Goal: Find specific page/section: Find specific page/section

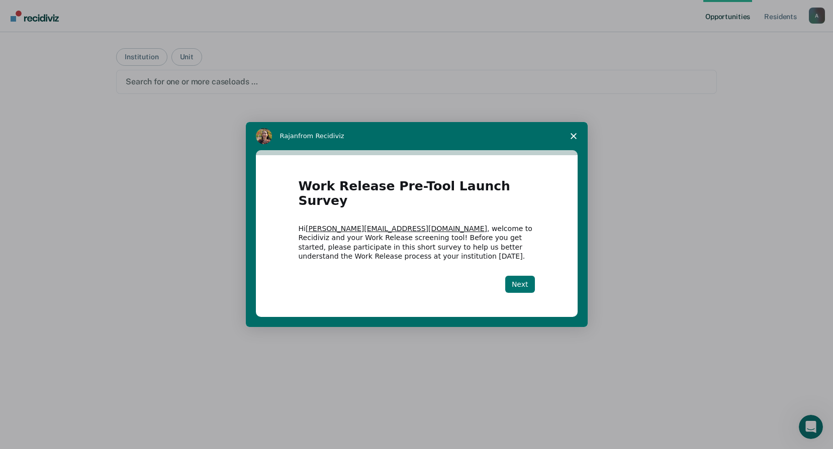
click at [519, 277] on button "Next" at bounding box center [520, 284] width 30 height 17
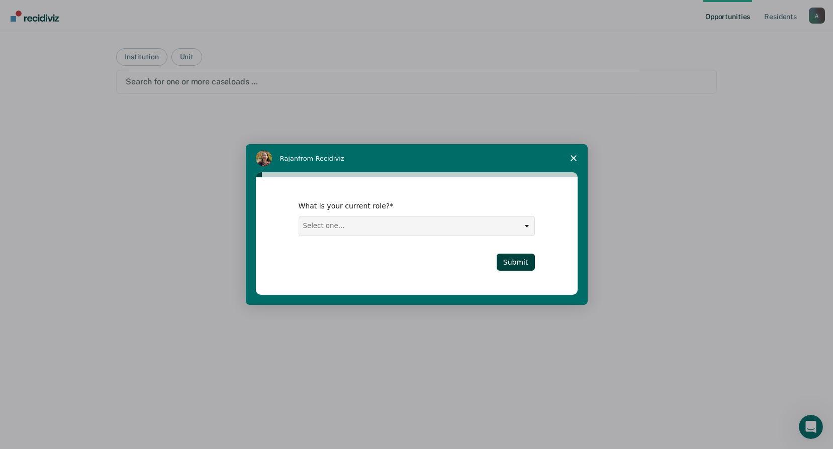
click at [527, 217] on select "Select one... Case Manager FUM Assistant [PERSON_NAME] [PERSON_NAME]" at bounding box center [416, 226] width 235 height 19
select select "FUM"
click at [299, 217] on select "Select one... Case Manager FUM Assistant [PERSON_NAME] [PERSON_NAME]" at bounding box center [416, 226] width 235 height 19
click at [512, 260] on button "Submit" at bounding box center [516, 262] width 38 height 17
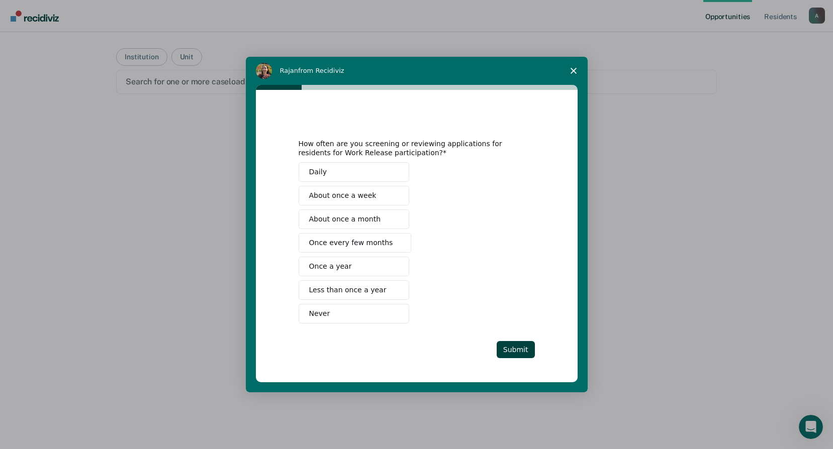
click at [349, 242] on span "Once every few months" at bounding box center [351, 243] width 84 height 11
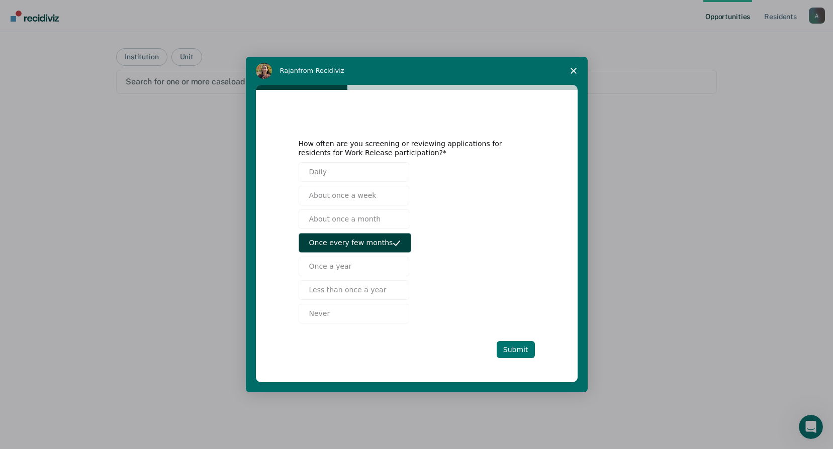
click at [506, 347] on button "Submit" at bounding box center [516, 349] width 38 height 17
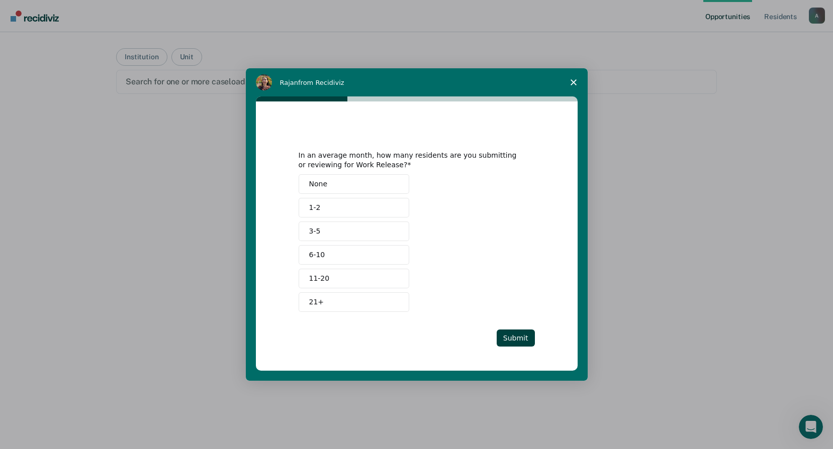
click at [329, 183] on button "None" at bounding box center [354, 184] width 111 height 20
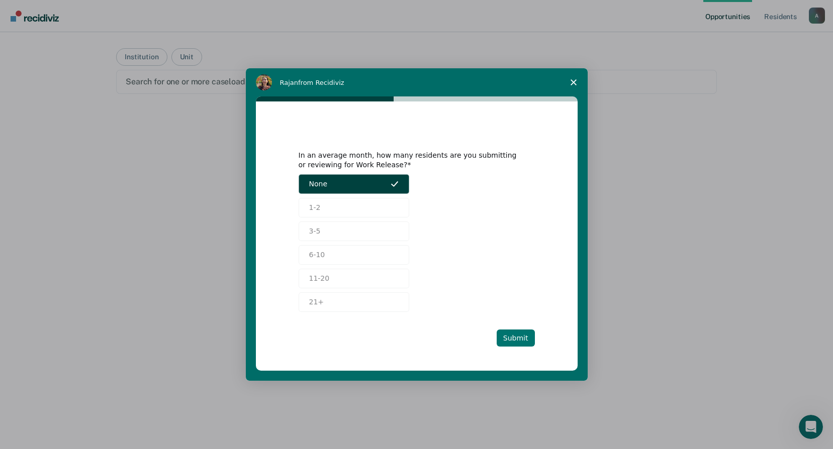
click at [515, 341] on button "Submit" at bounding box center [516, 338] width 38 height 17
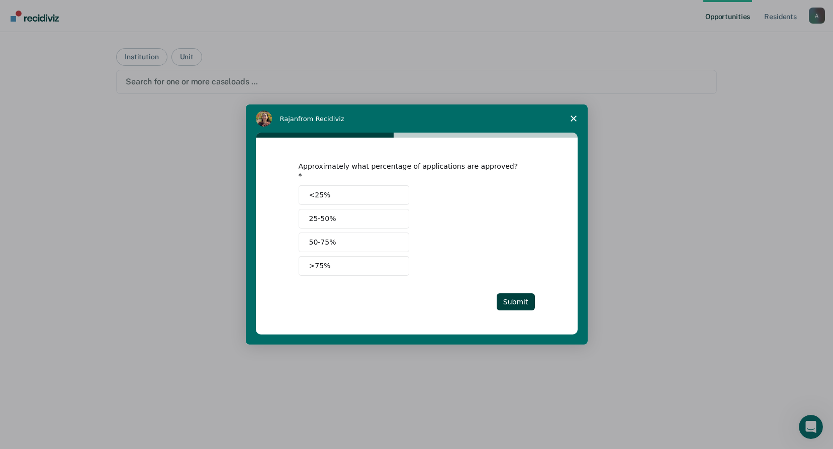
click at [322, 190] on span "<25%" at bounding box center [320, 195] width 22 height 11
click at [512, 297] on button "Submit" at bounding box center [516, 302] width 38 height 17
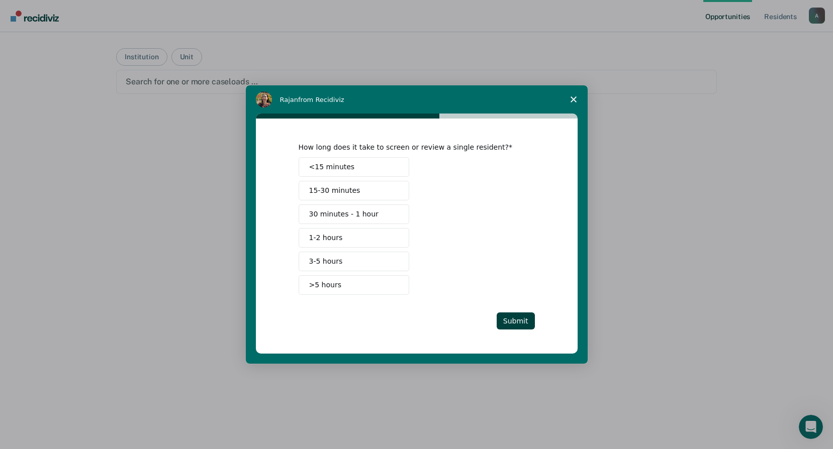
click at [339, 209] on span "30 minutes - 1 hour" at bounding box center [343, 214] width 69 height 11
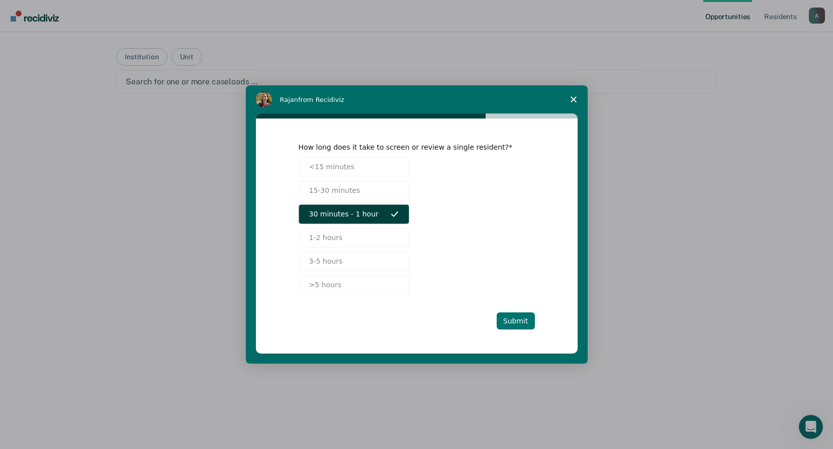
click at [506, 319] on button "Submit" at bounding box center [516, 321] width 38 height 17
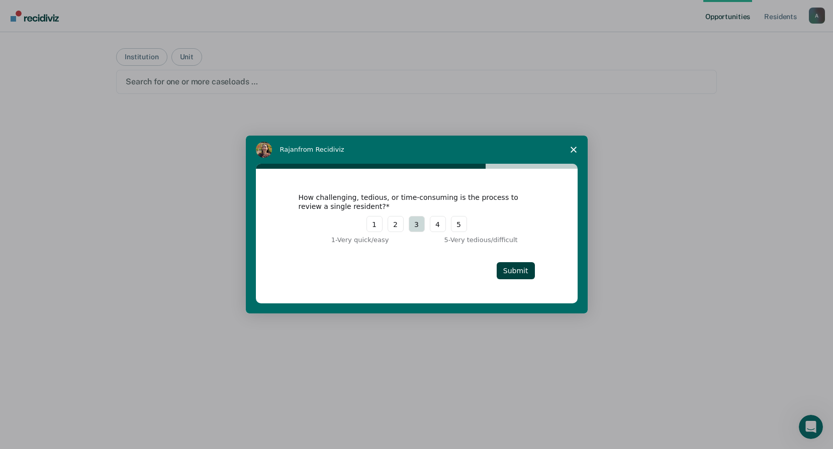
click at [414, 224] on button "3" at bounding box center [417, 224] width 16 height 16
click at [524, 271] on button "Submit" at bounding box center [516, 270] width 38 height 17
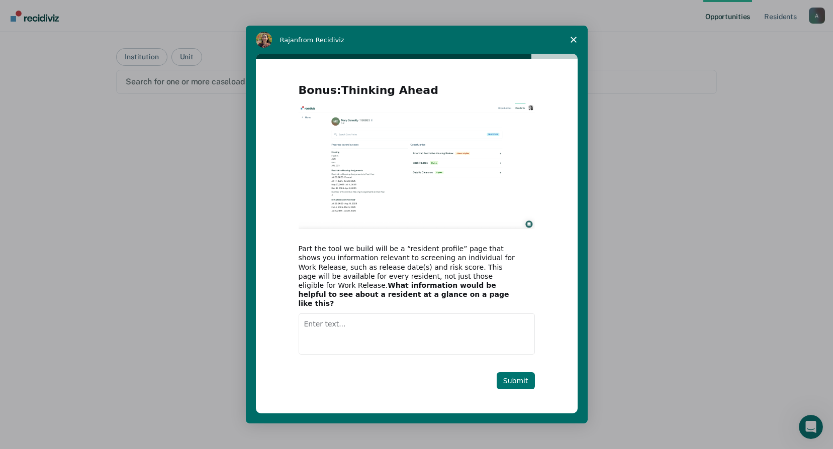
click at [520, 376] on button "Submit" at bounding box center [516, 381] width 38 height 17
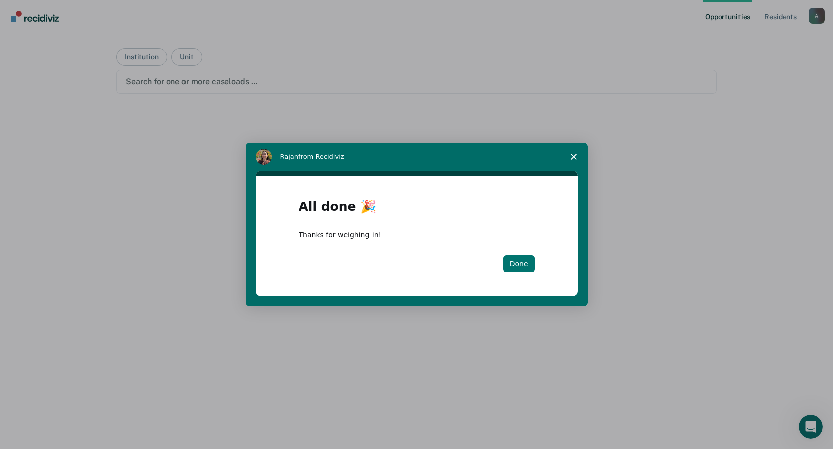
click at [513, 256] on button "Done" at bounding box center [519, 263] width 32 height 17
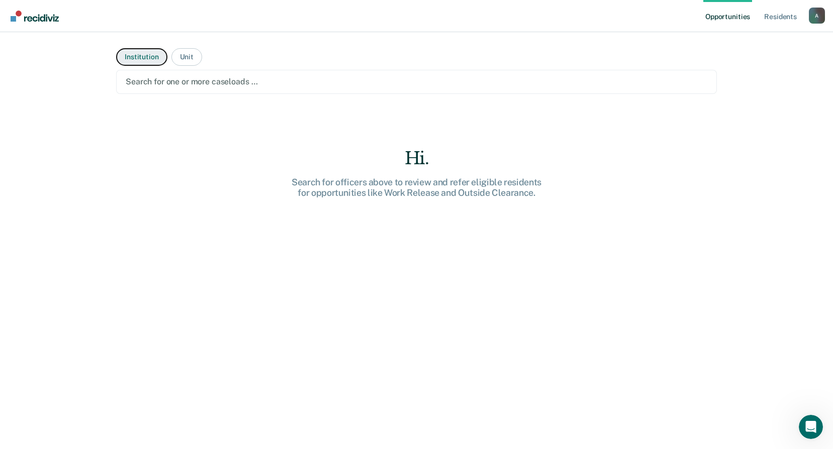
click at [130, 53] on button "Institution" at bounding box center [141, 57] width 51 height 18
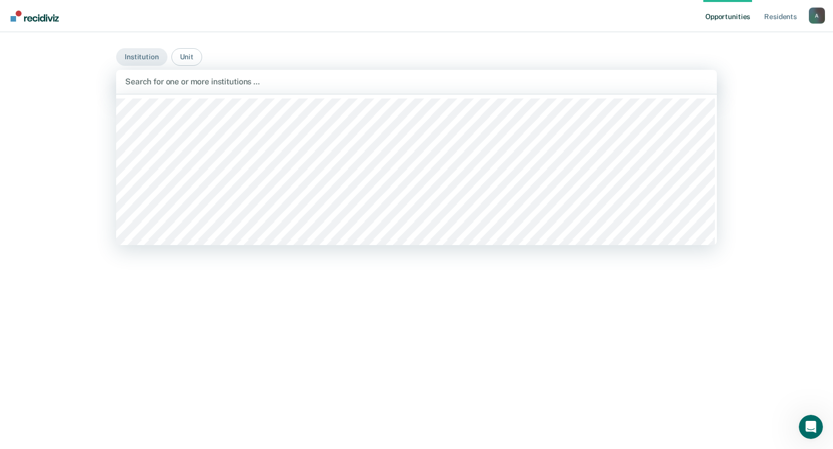
click at [197, 84] on div at bounding box center [416, 82] width 583 height 12
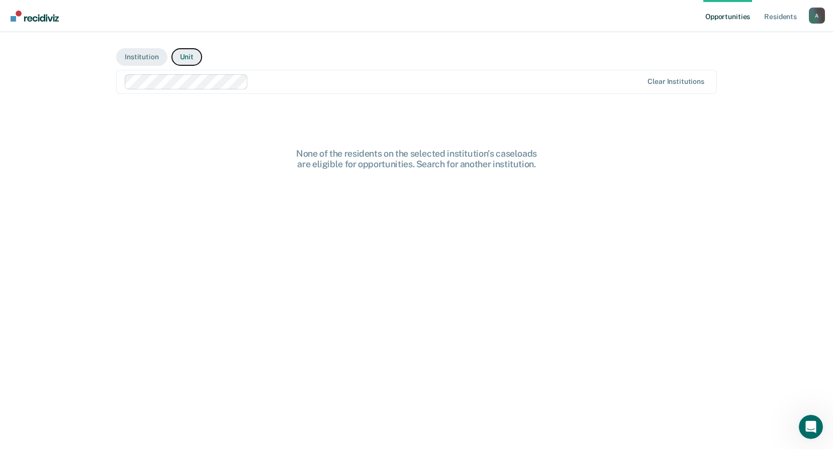
click at [186, 59] on button "Unit" at bounding box center [186, 57] width 31 height 18
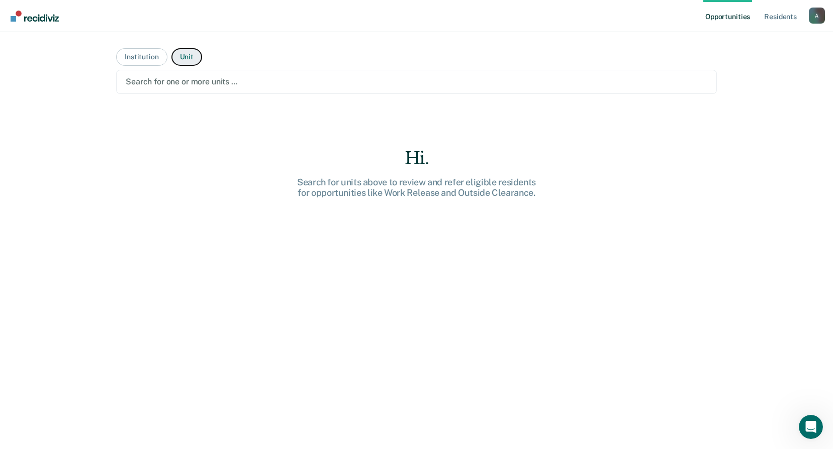
click at [186, 59] on button "Unit" at bounding box center [186, 57] width 31 height 18
click at [177, 51] on button "Unit" at bounding box center [186, 57] width 31 height 18
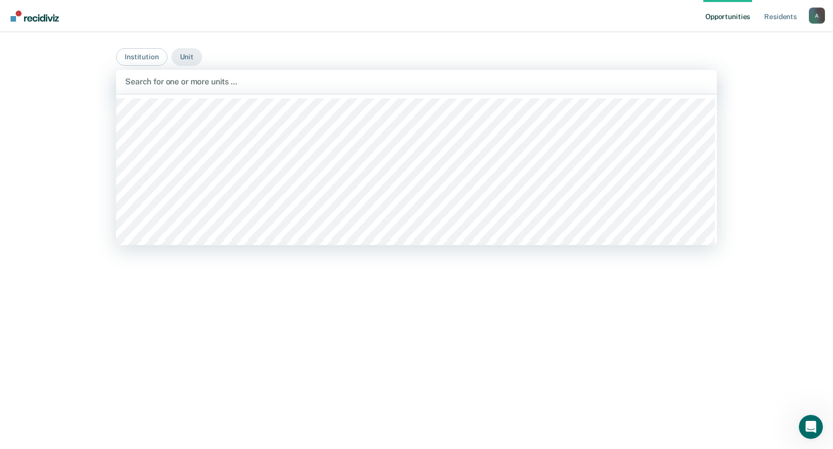
click at [163, 81] on div at bounding box center [416, 82] width 583 height 12
click at [150, 58] on button "Institution" at bounding box center [141, 57] width 51 height 18
click at [155, 79] on div at bounding box center [416, 82] width 583 height 12
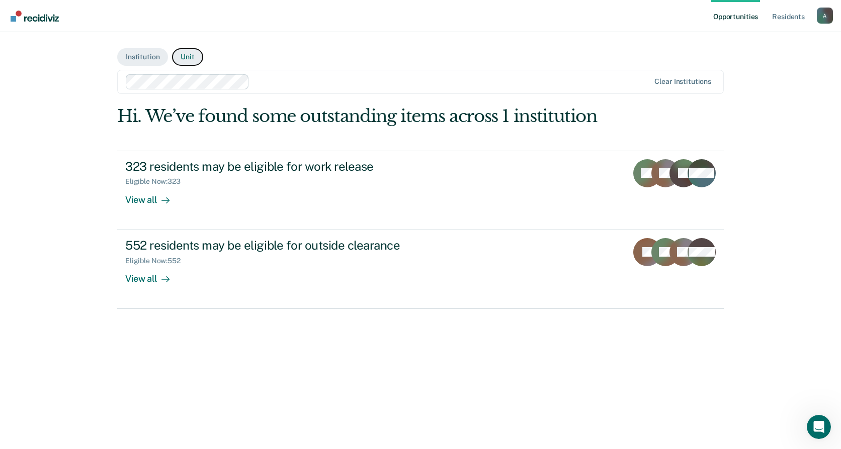
click at [184, 56] on button "Unit" at bounding box center [187, 57] width 31 height 18
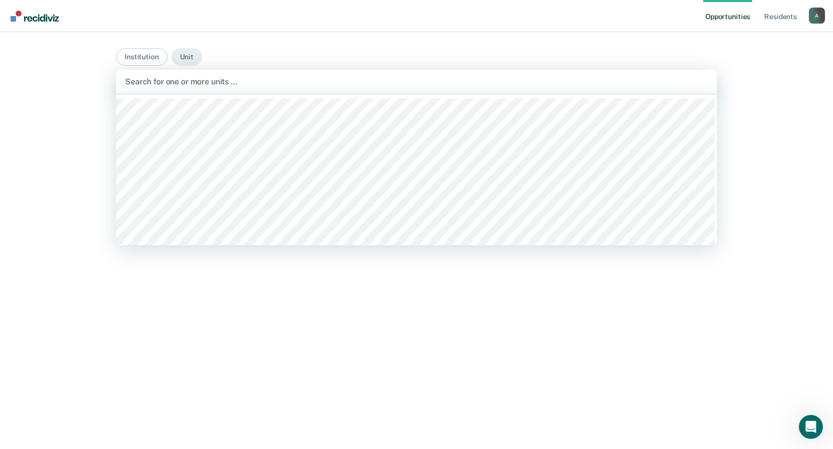
click at [196, 86] on div at bounding box center [416, 82] width 583 height 12
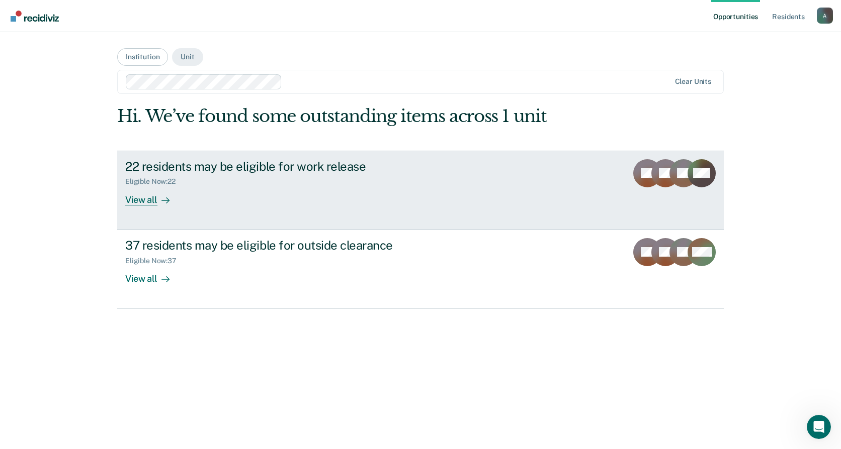
click at [138, 201] on div "View all" at bounding box center [153, 196] width 56 height 20
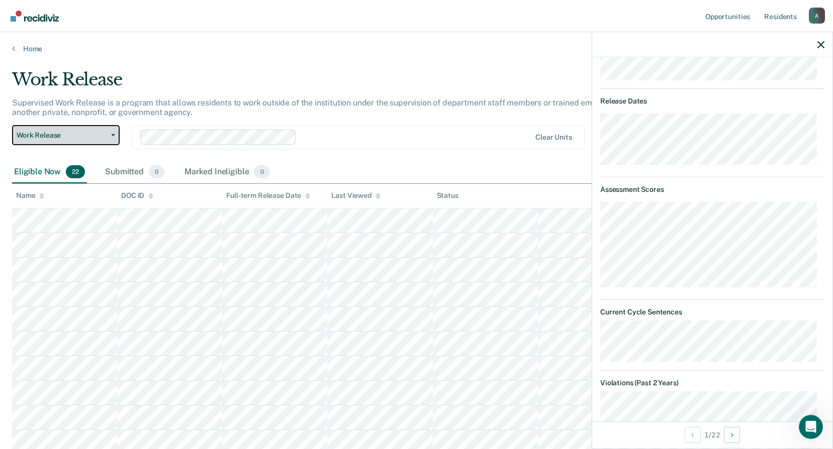
click at [113, 135] on icon "button" at bounding box center [113, 135] width 4 height 2
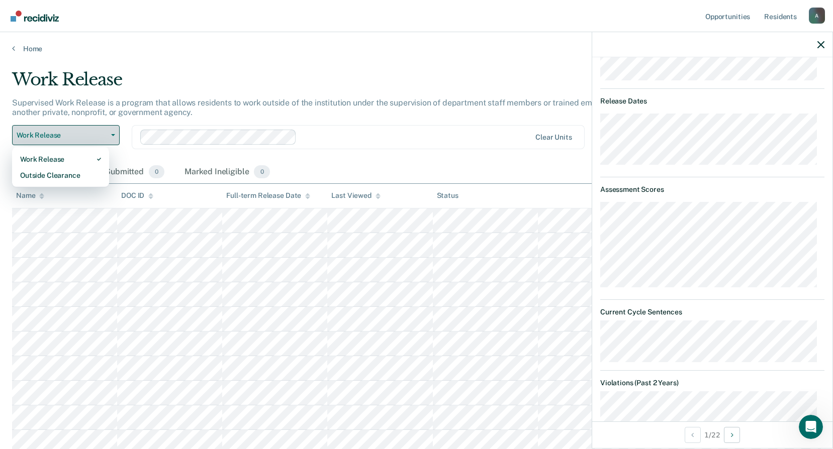
click at [113, 135] on icon "button" at bounding box center [113, 135] width 4 height 2
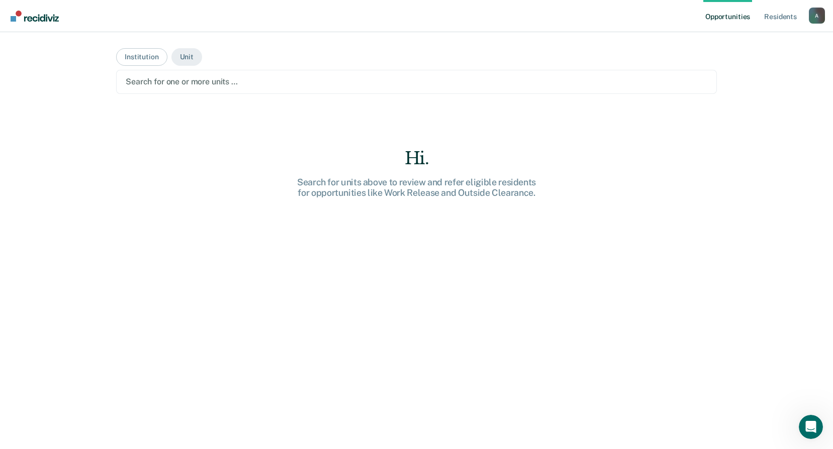
click at [234, 81] on div at bounding box center [417, 82] width 582 height 12
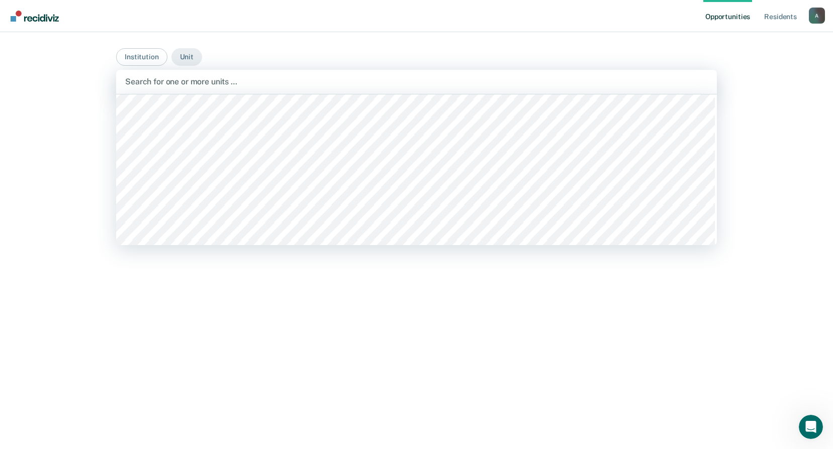
scroll to position [503, 0]
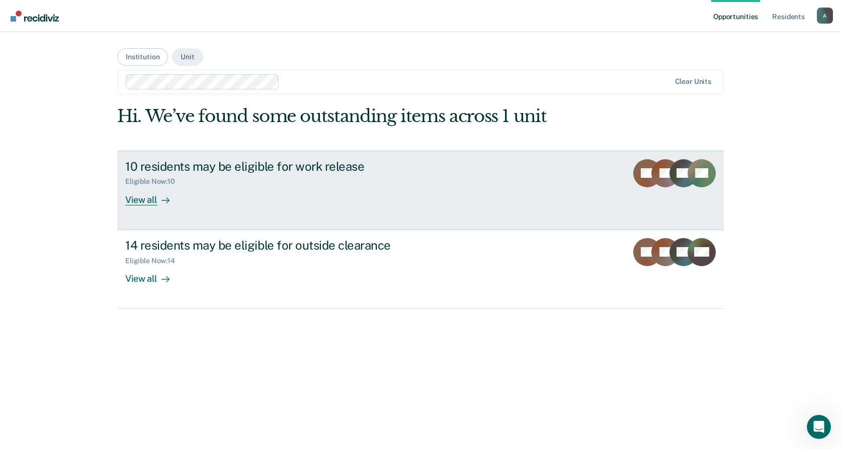
click at [136, 203] on div "View all" at bounding box center [153, 196] width 56 height 20
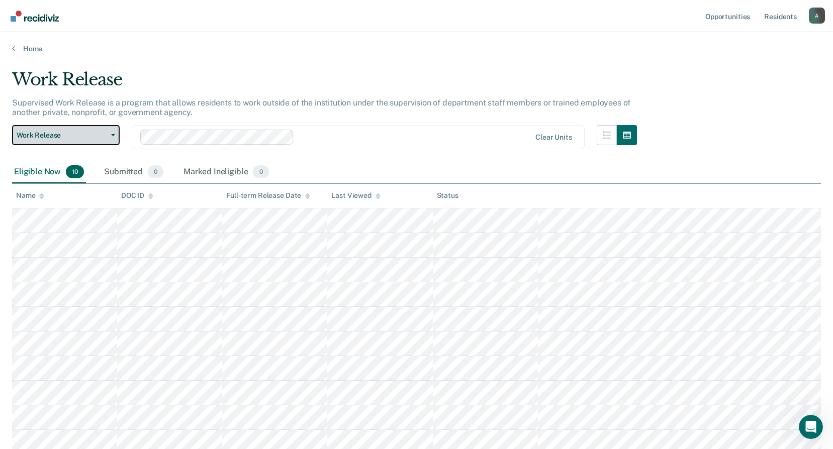
click at [70, 138] on span "Work Release" at bounding box center [62, 135] width 90 height 9
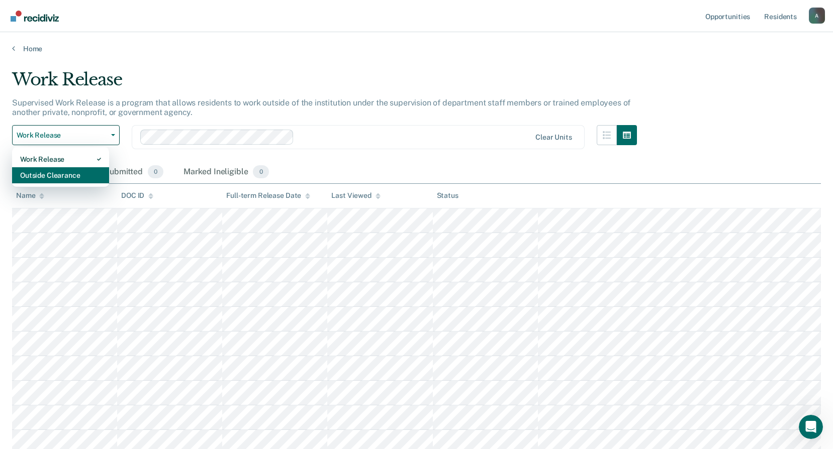
click at [58, 175] on div "Outside Clearance" at bounding box center [60, 175] width 81 height 16
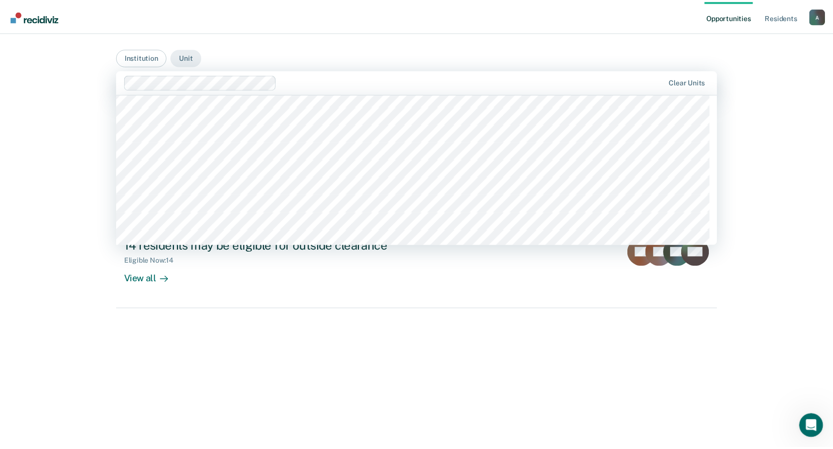
scroll to position [1207, 0]
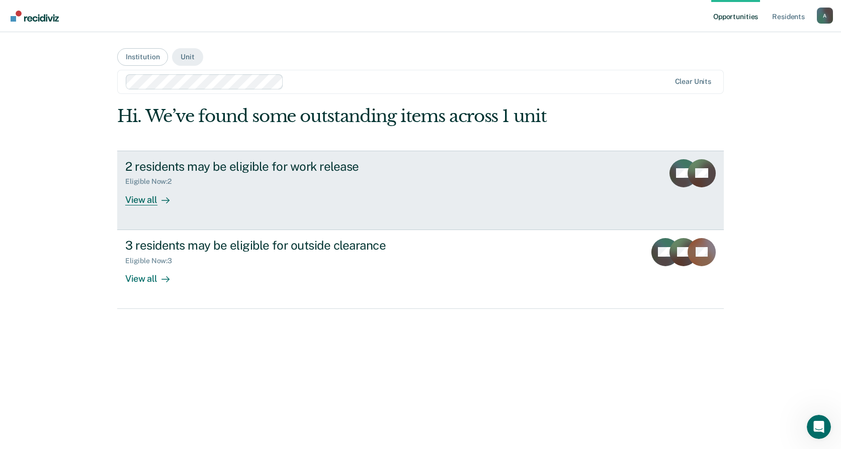
click at [146, 200] on div "View all" at bounding box center [153, 196] width 56 height 20
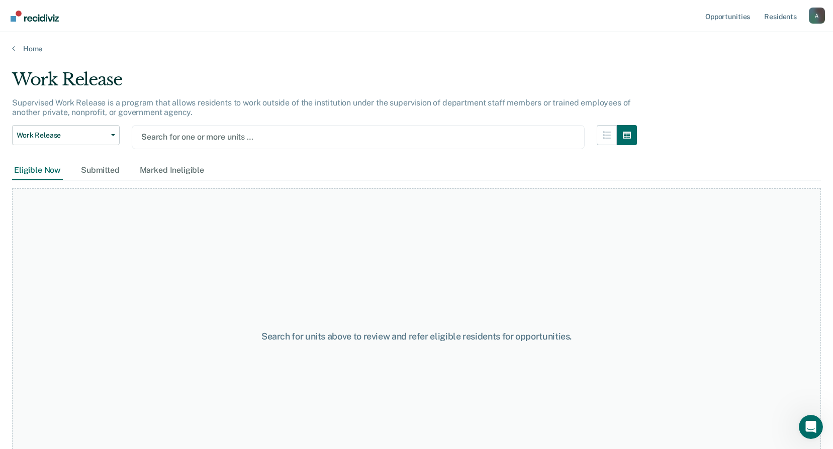
click at [284, 134] on div at bounding box center [358, 137] width 434 height 12
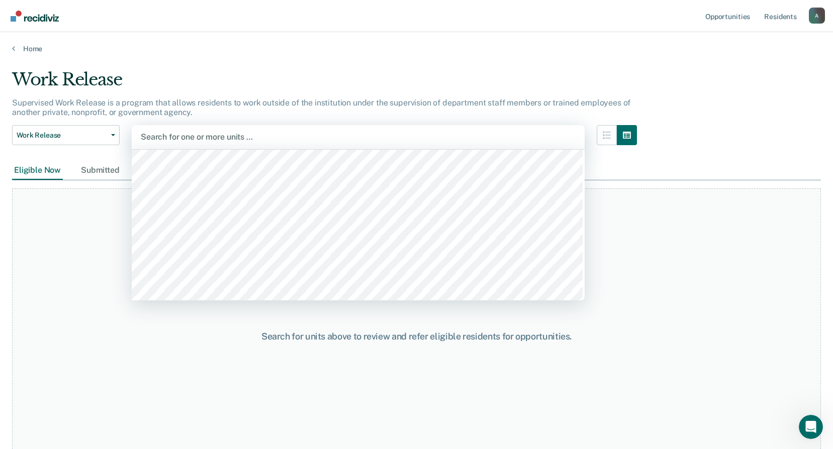
scroll to position [1106, 0]
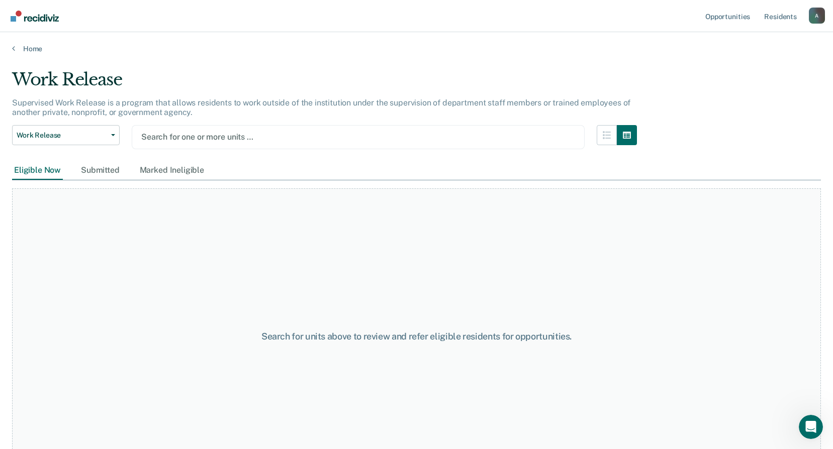
click at [244, 14] on nav "Opportunities Resident s Aaron.York@doc.mo.gov A Profile How it works Log Out" at bounding box center [416, 16] width 833 height 32
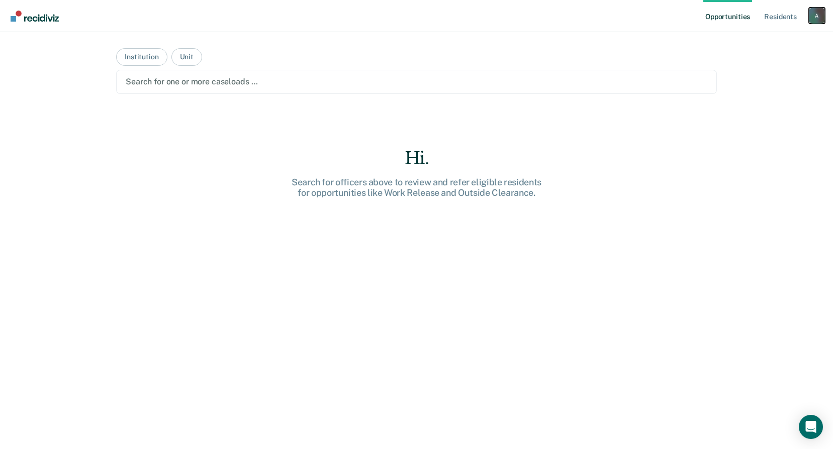
click at [817, 20] on div "A" at bounding box center [817, 16] width 16 height 16
click at [758, 40] on link "Profile" at bounding box center [776, 41] width 81 height 9
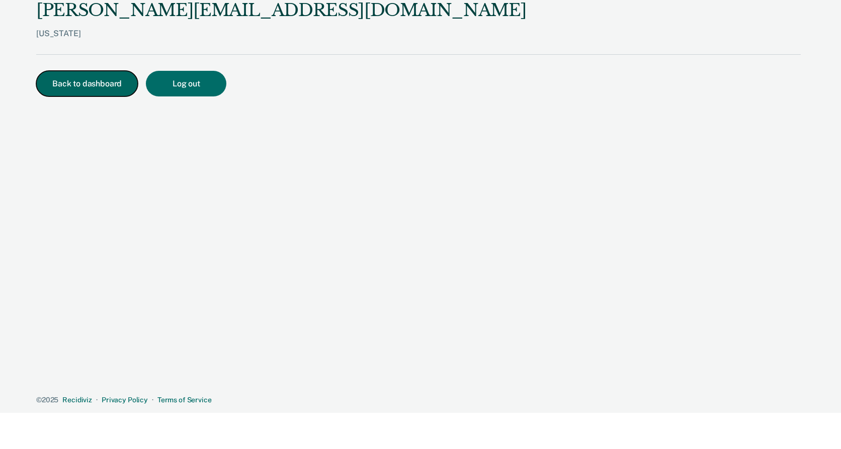
click at [89, 79] on button "Back to dashboard" at bounding box center [87, 84] width 102 height 26
